Goal: Find specific page/section: Find specific page/section

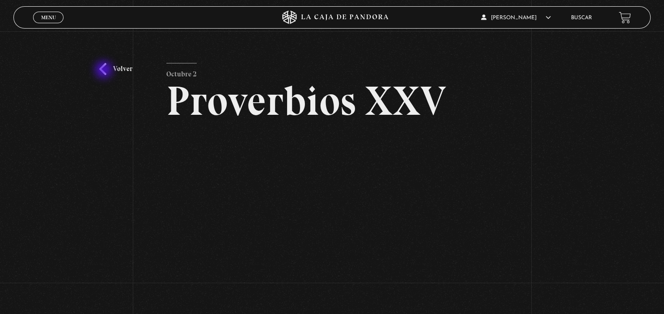
click at [105, 71] on link "Volver" at bounding box center [115, 69] width 33 height 12
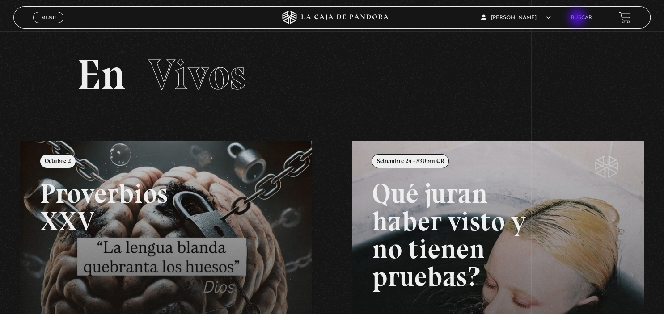
click at [578, 18] on link "Buscar" at bounding box center [581, 17] width 21 height 5
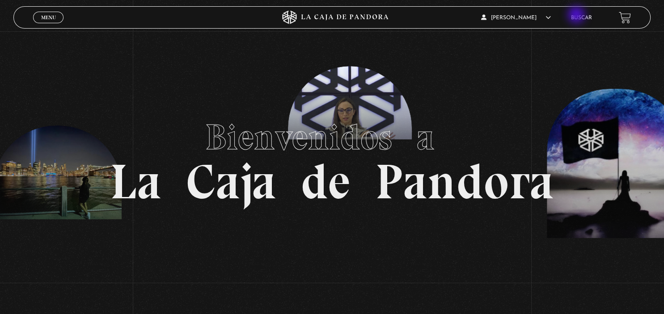
click at [577, 16] on link "Buscar" at bounding box center [581, 17] width 21 height 5
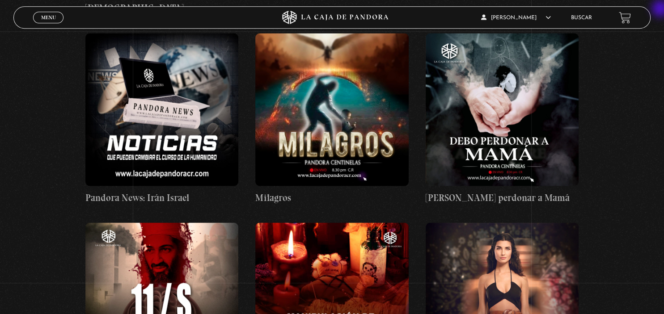
scroll to position [4848, 0]
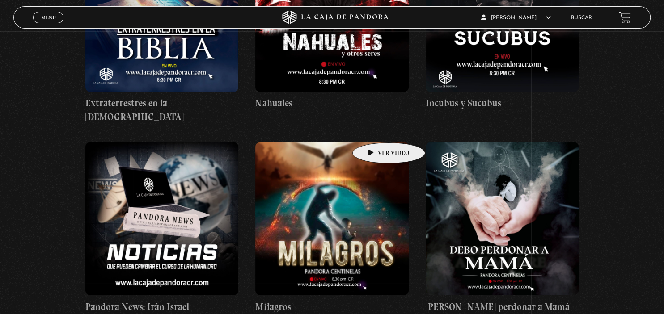
click at [375, 142] on figure at bounding box center [331, 218] width 153 height 153
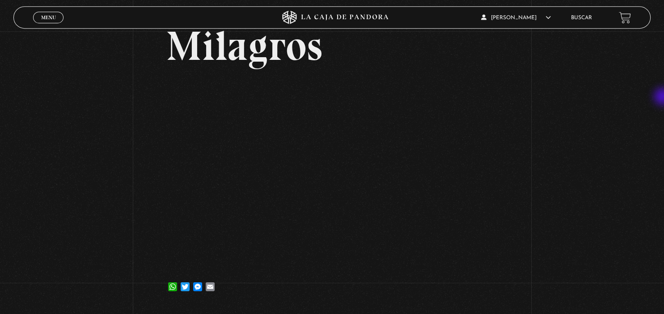
scroll to position [64, 0]
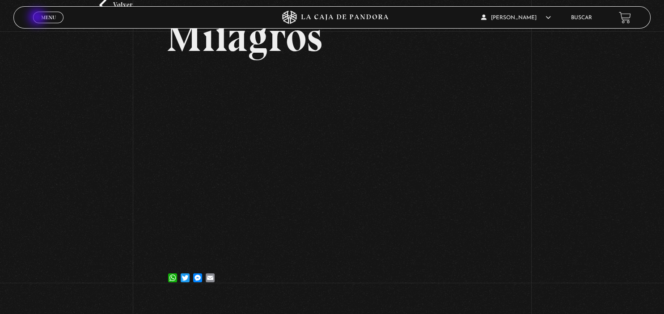
click at [38, 18] on link "Menu Cerrar" at bounding box center [48, 18] width 30 height 12
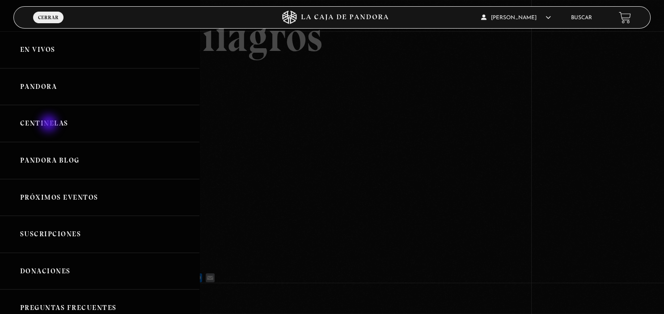
click at [50, 124] on link "Centinelas" at bounding box center [99, 123] width 199 height 37
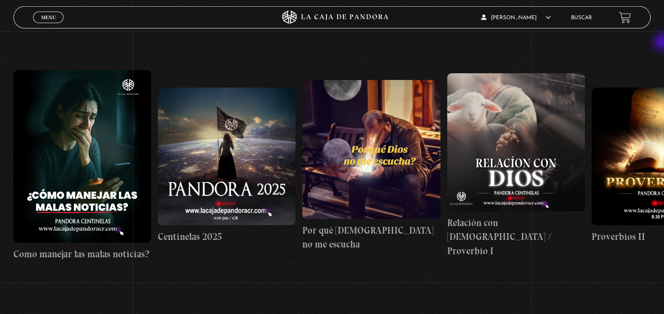
scroll to position [137, 0]
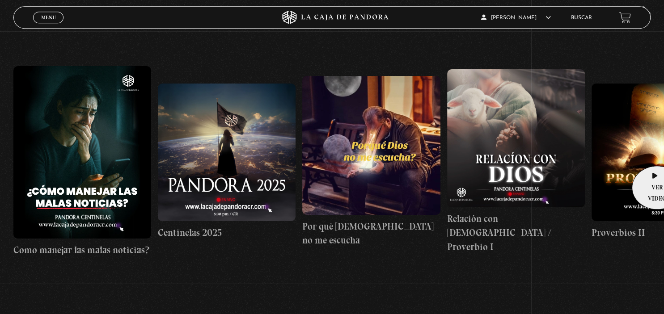
click at [654, 152] on figure at bounding box center [661, 153] width 138 height 138
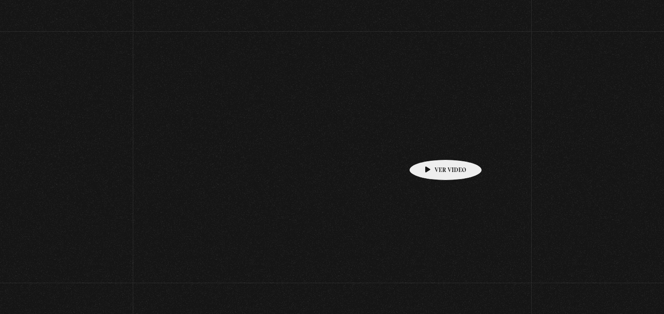
scroll to position [137, 0]
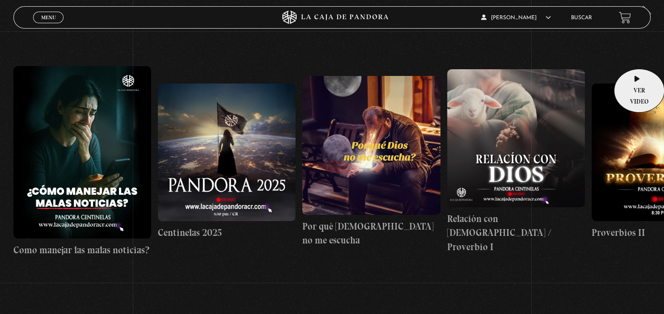
click at [636, 55] on link "Proverbios II" at bounding box center [661, 161] width 138 height 267
